Goal: Navigation & Orientation: Find specific page/section

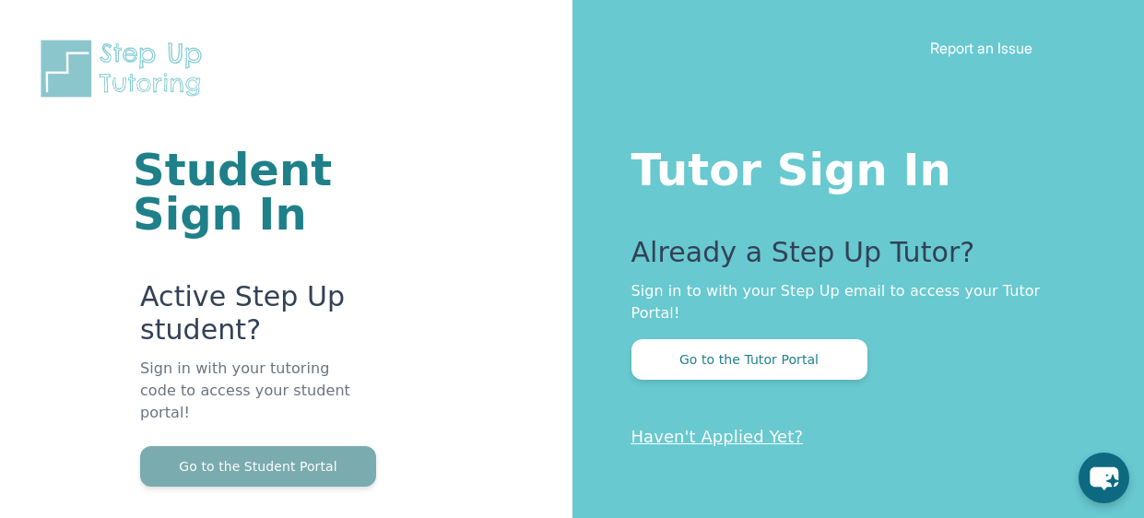
click at [255, 452] on button "Go to the Student Portal" at bounding box center [258, 466] width 236 height 41
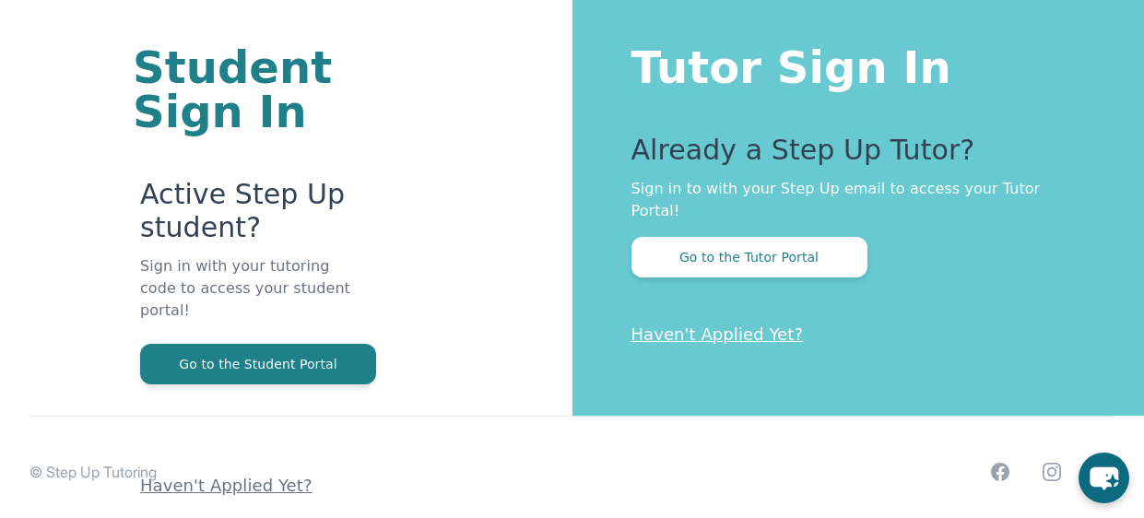
scroll to position [111, 0]
